Goal: Find specific page/section: Find specific page/section

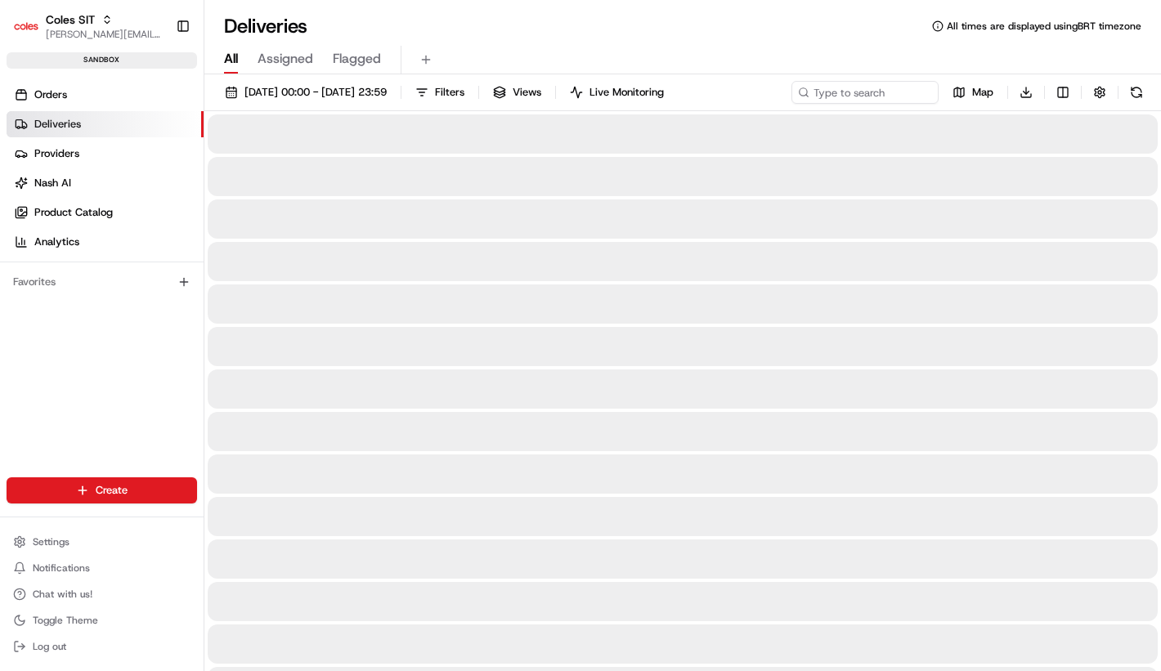
click at [139, 88] on link "Orders" at bounding box center [105, 95] width 197 height 26
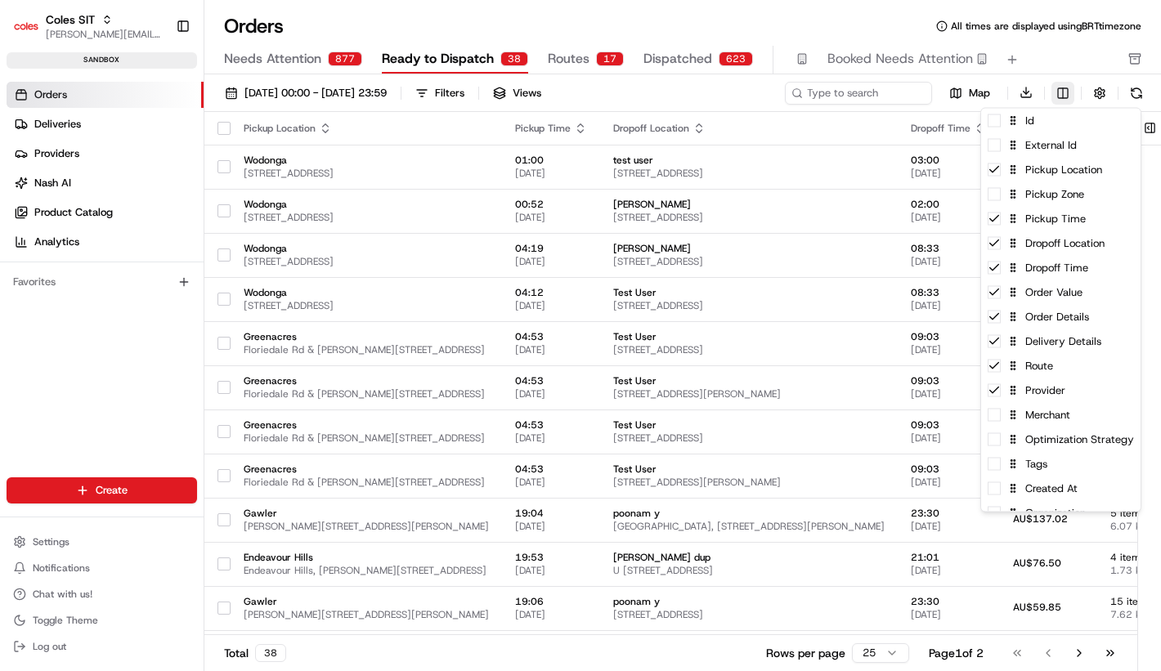
click at [1073, 92] on html "Coles SIT [PERSON_NAME][EMAIL_ADDRESS][DOMAIN_NAME] Toggle Sidebar sandbox Orde…" at bounding box center [580, 335] width 1161 height 671
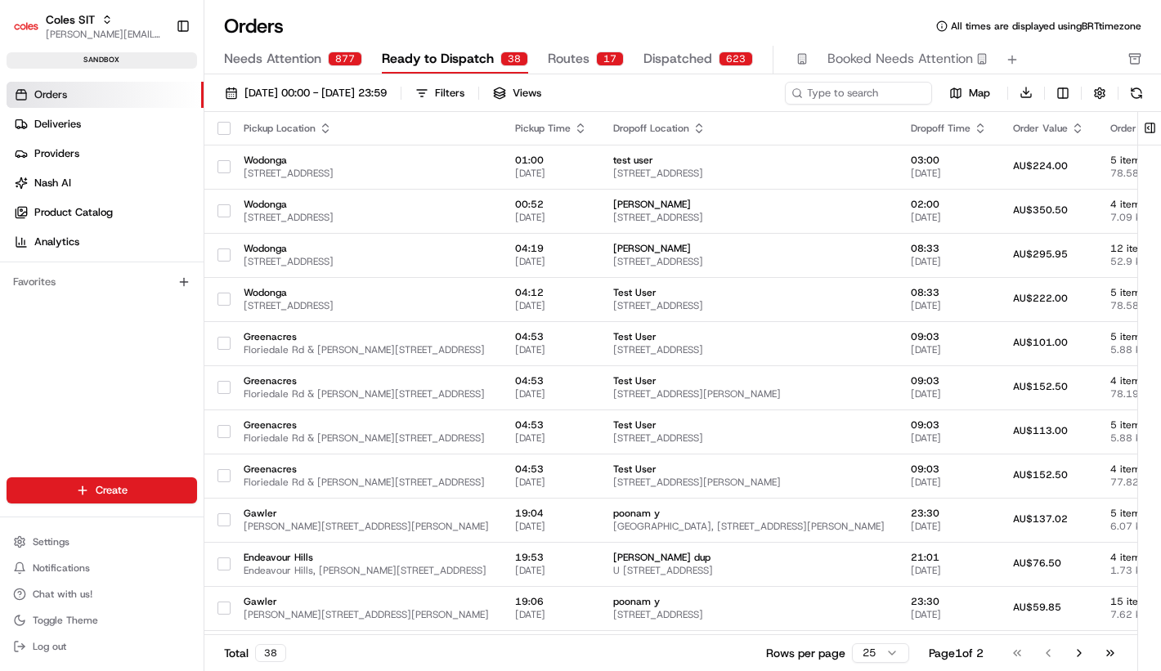
click at [864, 15] on html "Coles SIT [PERSON_NAME][EMAIL_ADDRESS][DOMAIN_NAME] Toggle Sidebar sandbox Orde…" at bounding box center [580, 335] width 1161 height 671
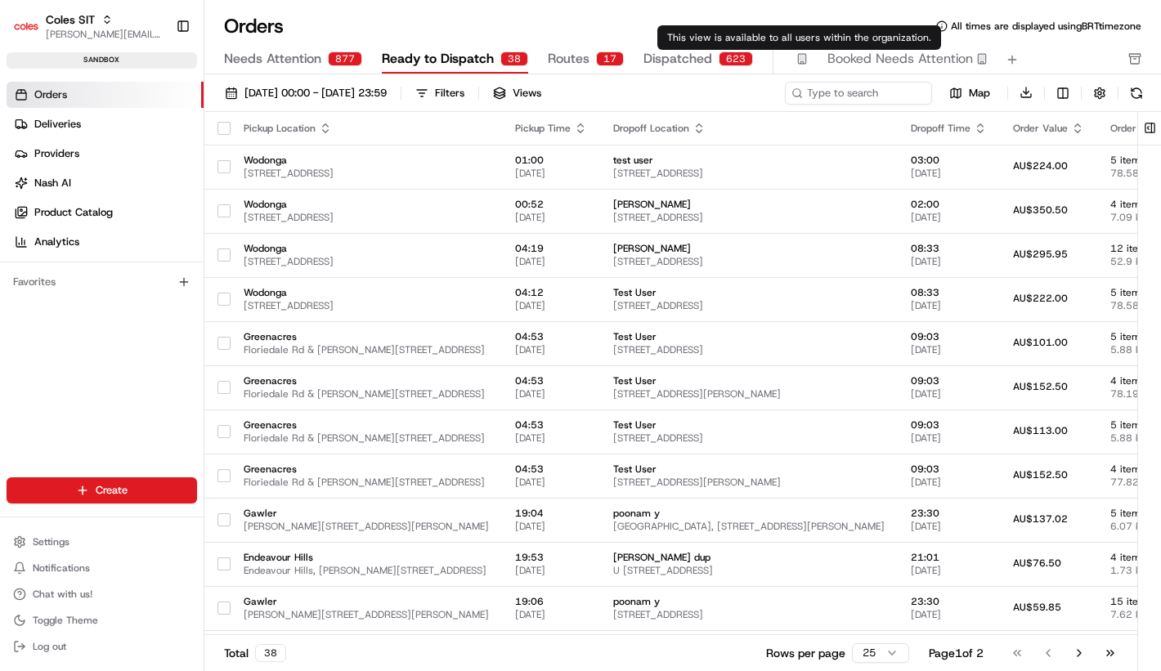
click at [554, 61] on span "Routes" at bounding box center [569, 59] width 42 height 20
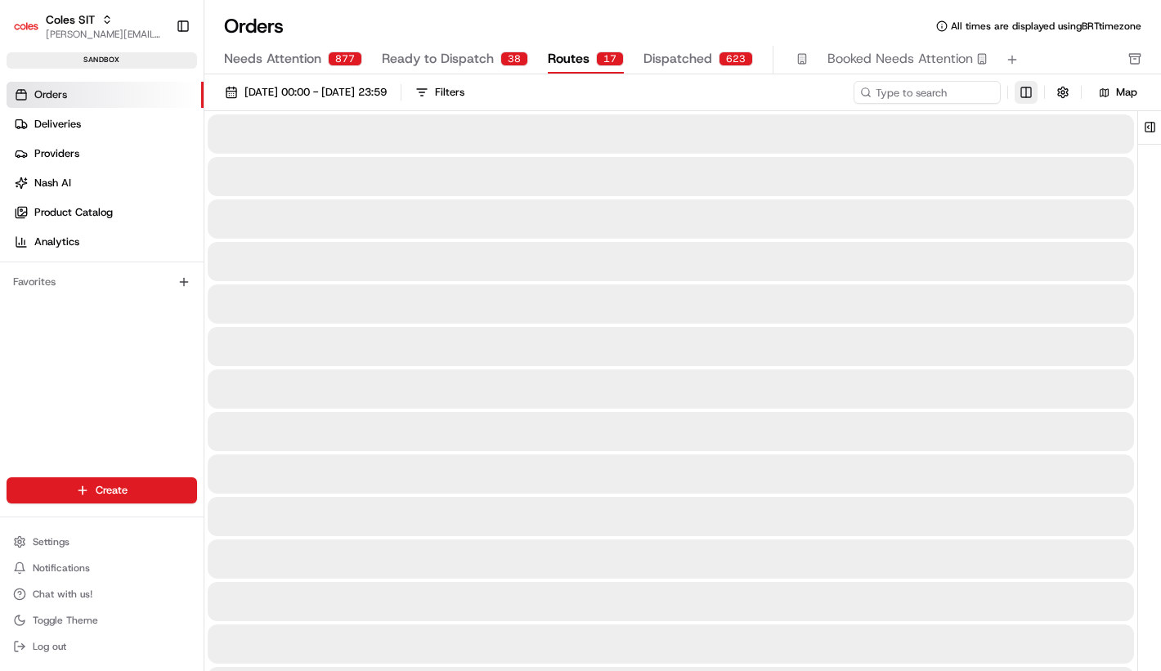
click at [1019, 92] on html "Coles SIT [PERSON_NAME][EMAIL_ADDRESS][DOMAIN_NAME] Toggle Sidebar sandbox Orde…" at bounding box center [580, 335] width 1161 height 671
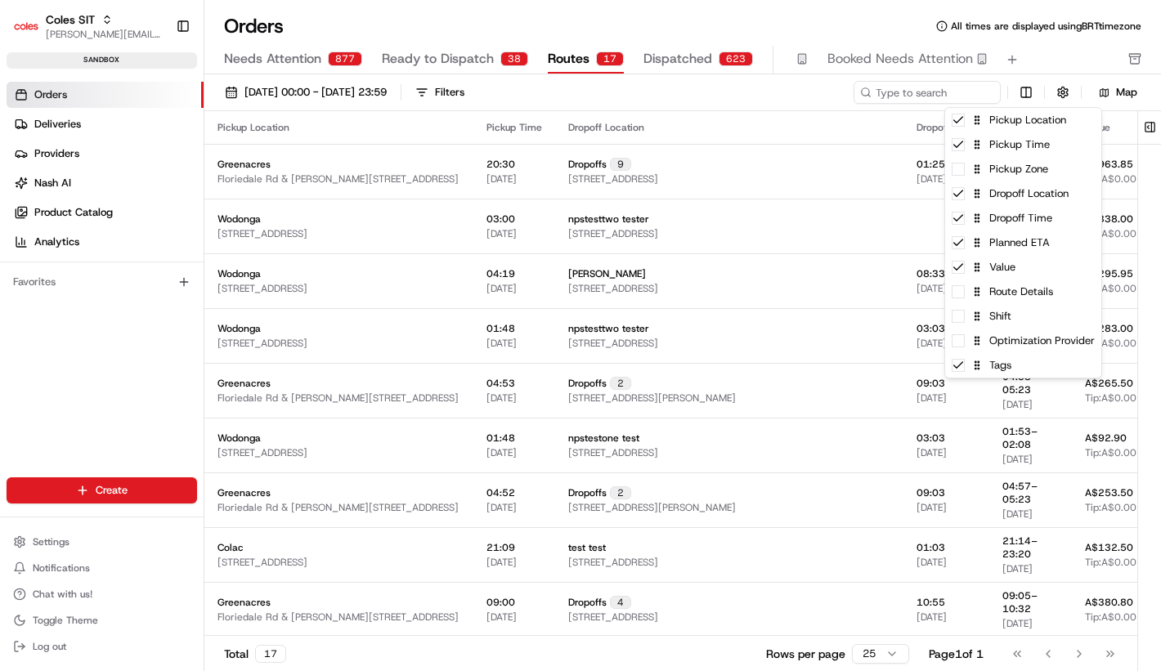
click at [388, 47] on html "Coles SIT [PERSON_NAME][EMAIL_ADDRESS][DOMAIN_NAME] Toggle Sidebar sandbox Orde…" at bounding box center [580, 335] width 1161 height 671
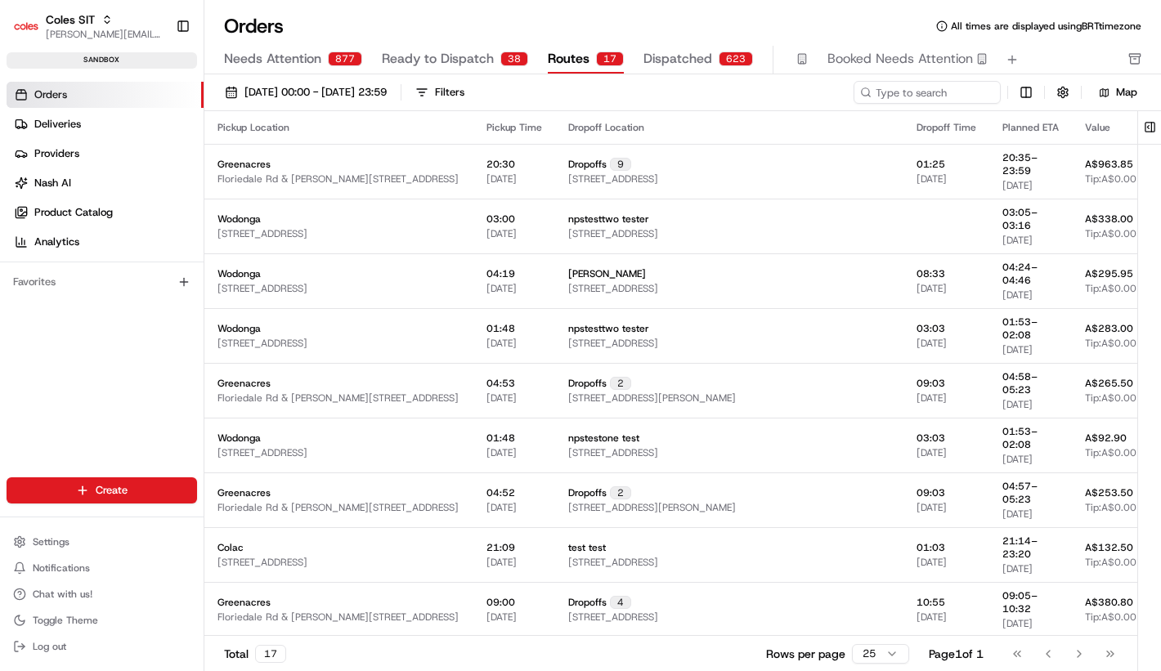
click at [388, 47] on button "Ready to Dispatch 38" at bounding box center [455, 60] width 146 height 28
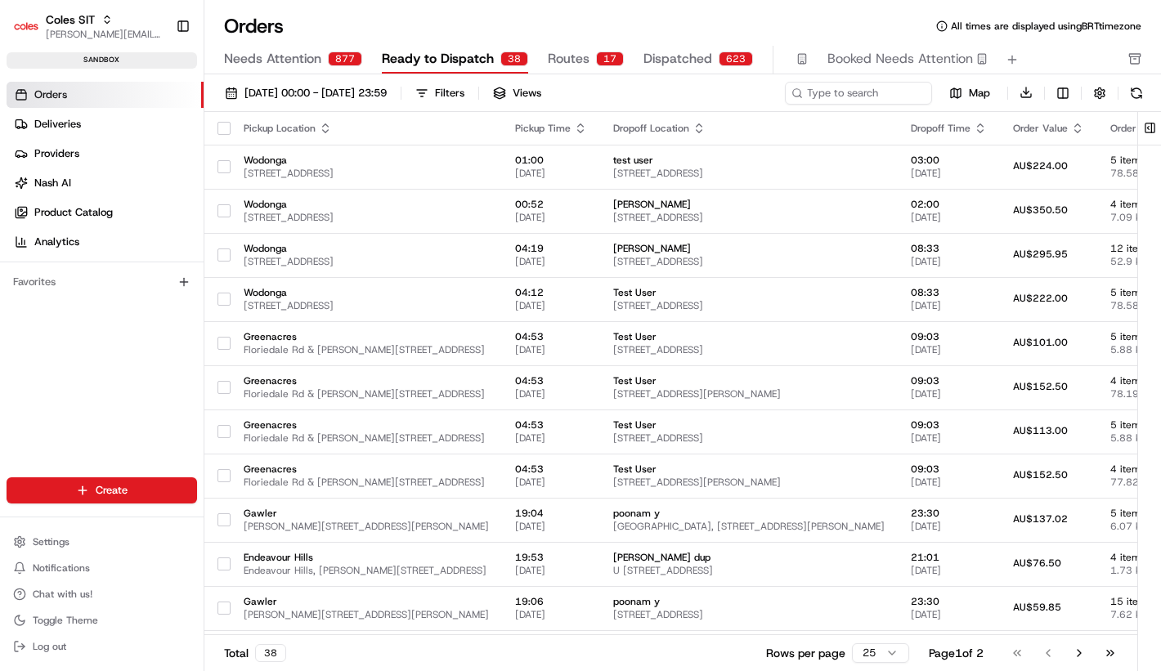
click at [424, 17] on div "Orders All times are displayed using BRT timezone" at bounding box center [682, 26] width 957 height 26
